Goal: Task Accomplishment & Management: Use online tool/utility

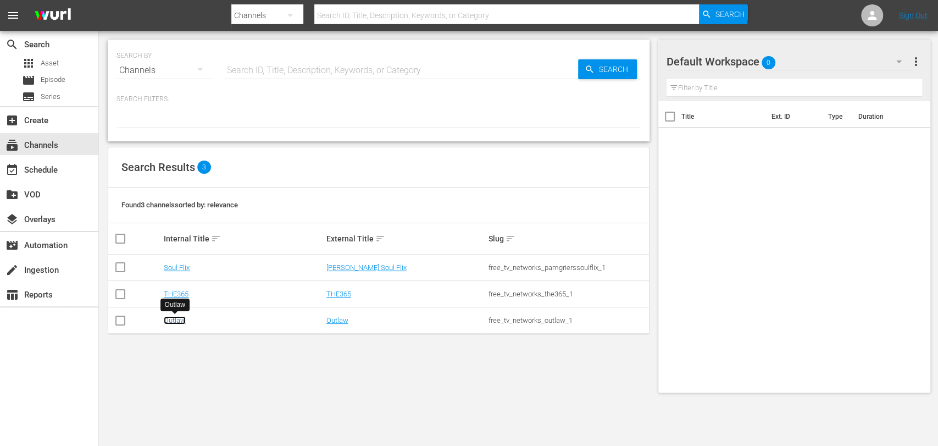
click at [175, 322] on link "Outlaw" at bounding box center [175, 320] width 22 height 8
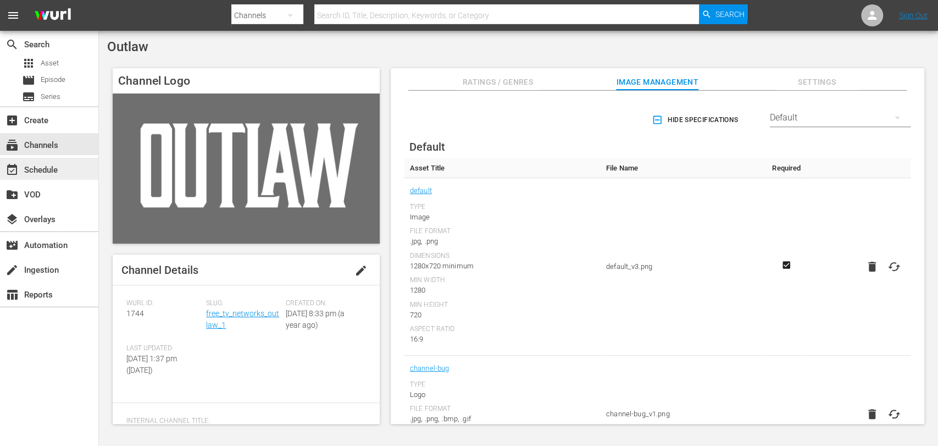
click at [54, 169] on div "event_available Schedule" at bounding box center [31, 168] width 62 height 10
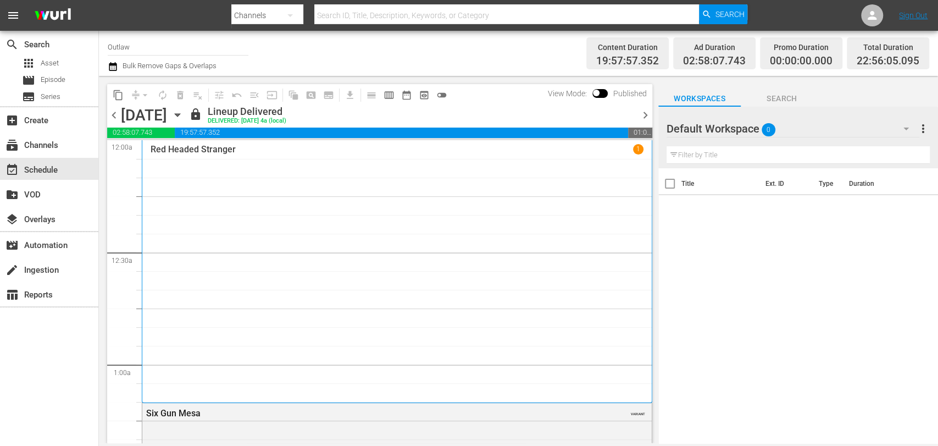
click at [180, 114] on icon "button" at bounding box center [177, 115] width 5 height 3
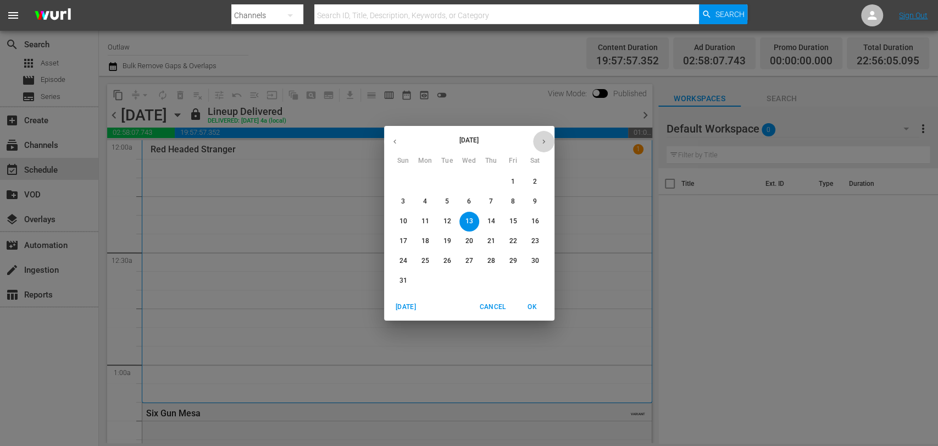
click at [541, 140] on icon "button" at bounding box center [544, 141] width 8 height 8
click at [401, 195] on button "7" at bounding box center [403, 202] width 20 height 20
